Goal: Task Accomplishment & Management: Complete application form

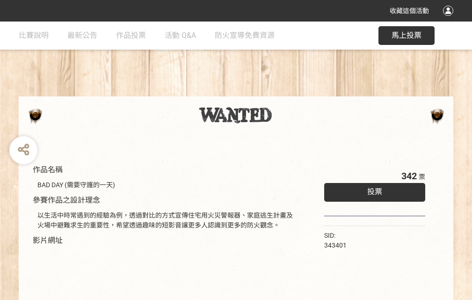
click at [450, 20] on div "收藏這個活動" at bounding box center [236, 11] width 472 height 22
click at [293, 92] on div "作品名稱 BAD DAY (需要守護的一天) 參賽作品之設計理念 以生活中時常遇到的經驗為例，透過對比的方式宣傳住宅用火災警報器、家庭逃生計畫及火場中避難求生…" at bounding box center [236, 219] width 472 height 394
click at [373, 190] on span "投票" at bounding box center [375, 191] width 15 height 9
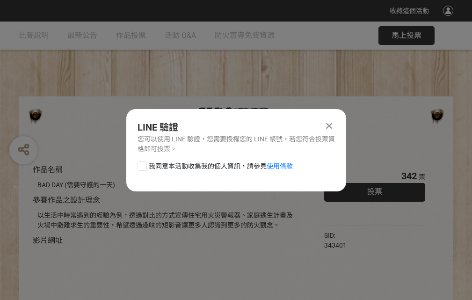
click at [141, 164] on div at bounding box center [142, 166] width 9 height 9
checkbox input "true"
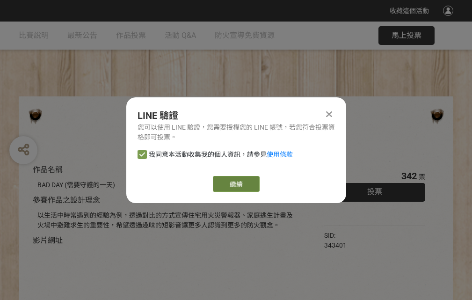
click at [236, 184] on link "繼續" at bounding box center [236, 184] width 47 height 16
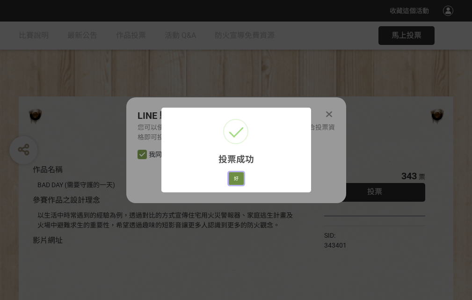
click at [234, 177] on button "好" at bounding box center [236, 178] width 15 height 13
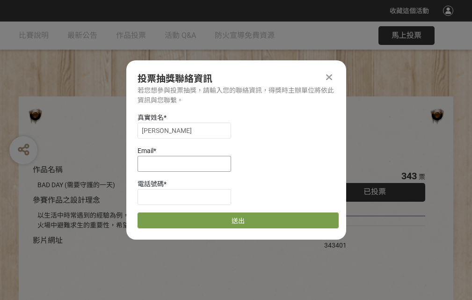
click at [187, 163] on input at bounding box center [185, 164] width 94 height 16
type input "[EMAIL_ADDRESS][DOMAIN_NAME]"
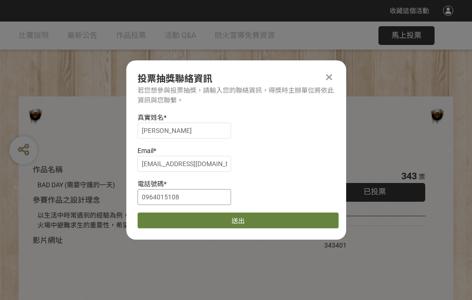
type input "0964015108"
click at [164, 217] on button "送出" at bounding box center [238, 221] width 201 height 16
